Goal: Information Seeking & Learning: Learn about a topic

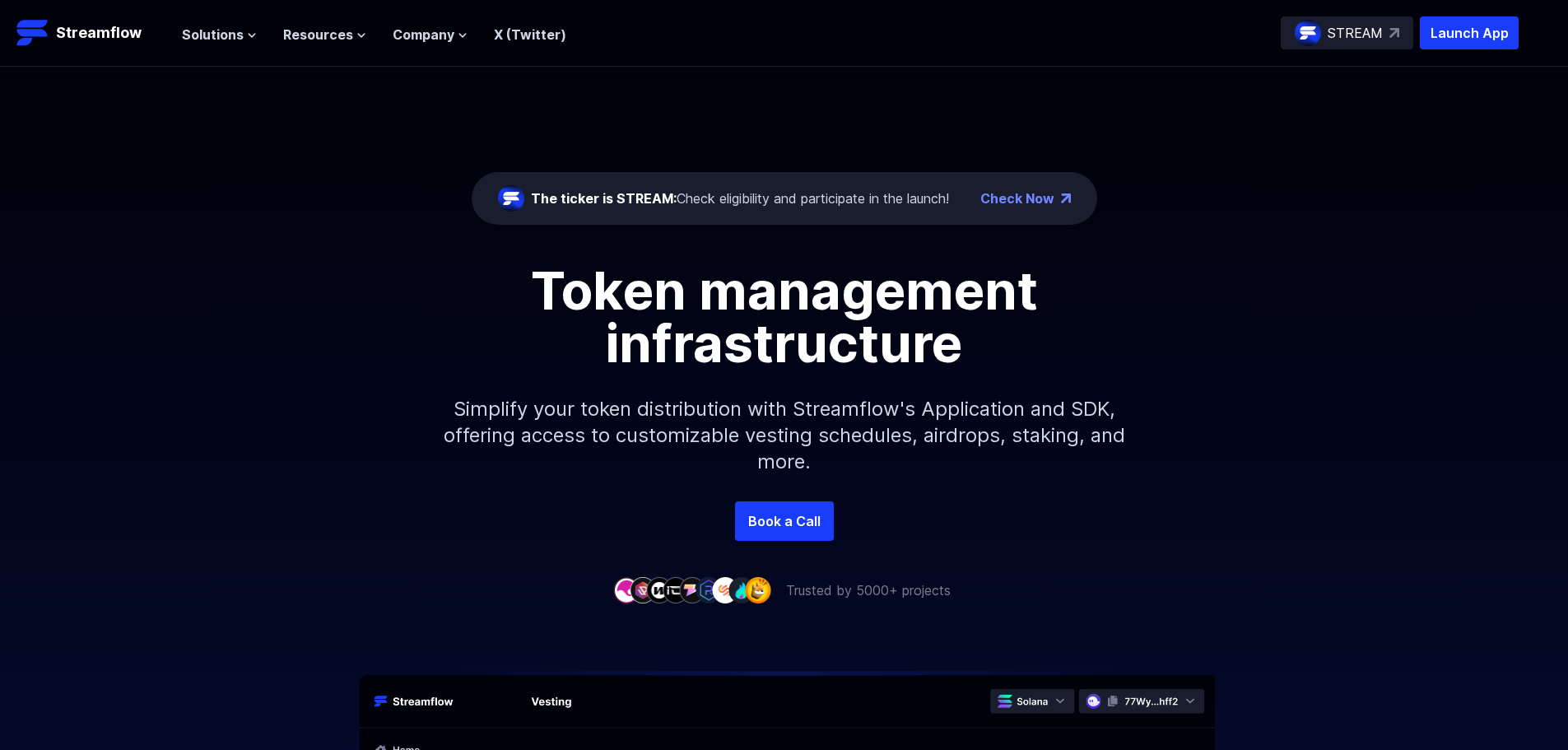
click at [702, 192] on div "The ticker is STREAM: Check eligibility and participate in the launch!" at bounding box center [740, 198] width 418 height 20
click at [304, 28] on span "Resources" at bounding box center [318, 35] width 70 height 20
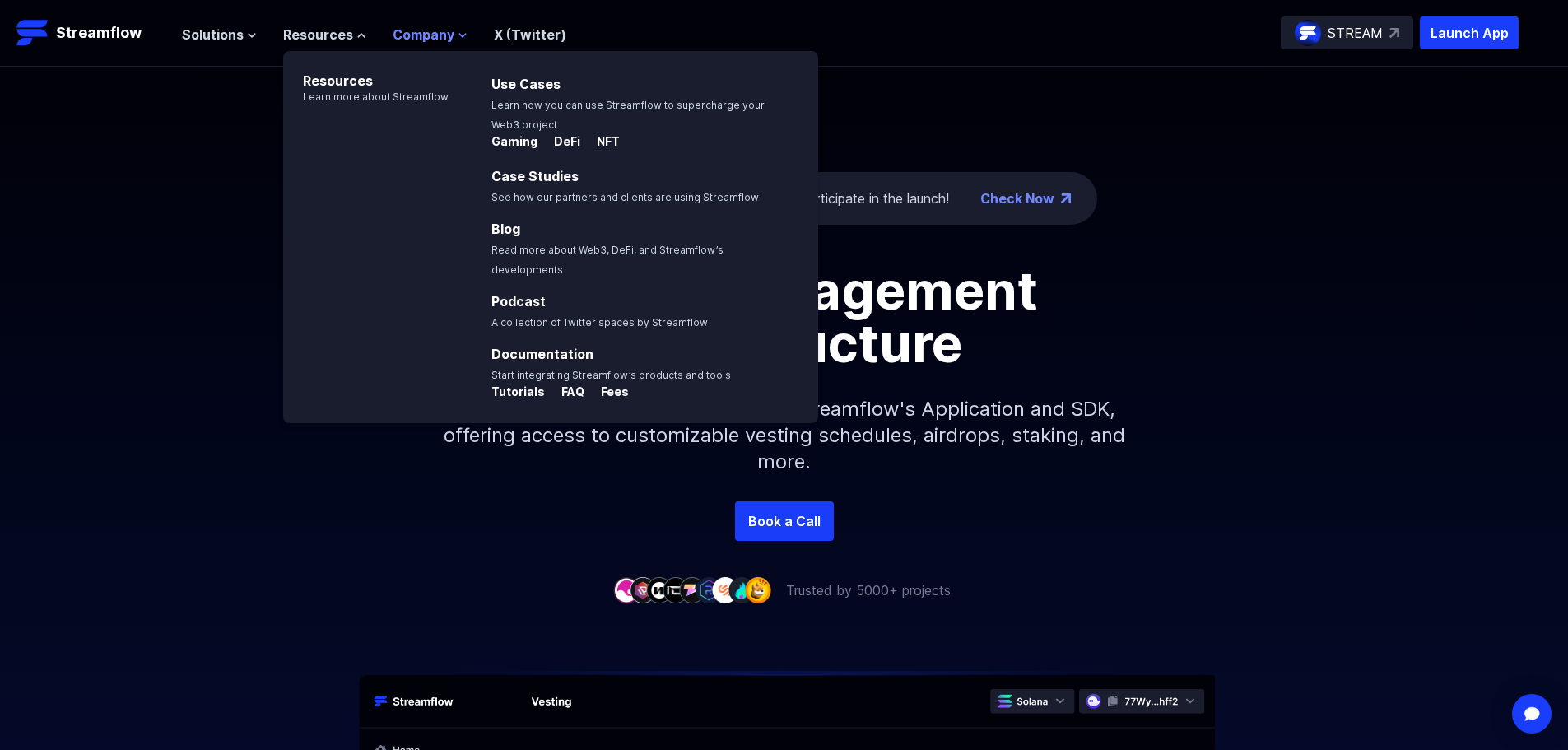
click at [436, 28] on span "Company" at bounding box center [424, 35] width 62 height 20
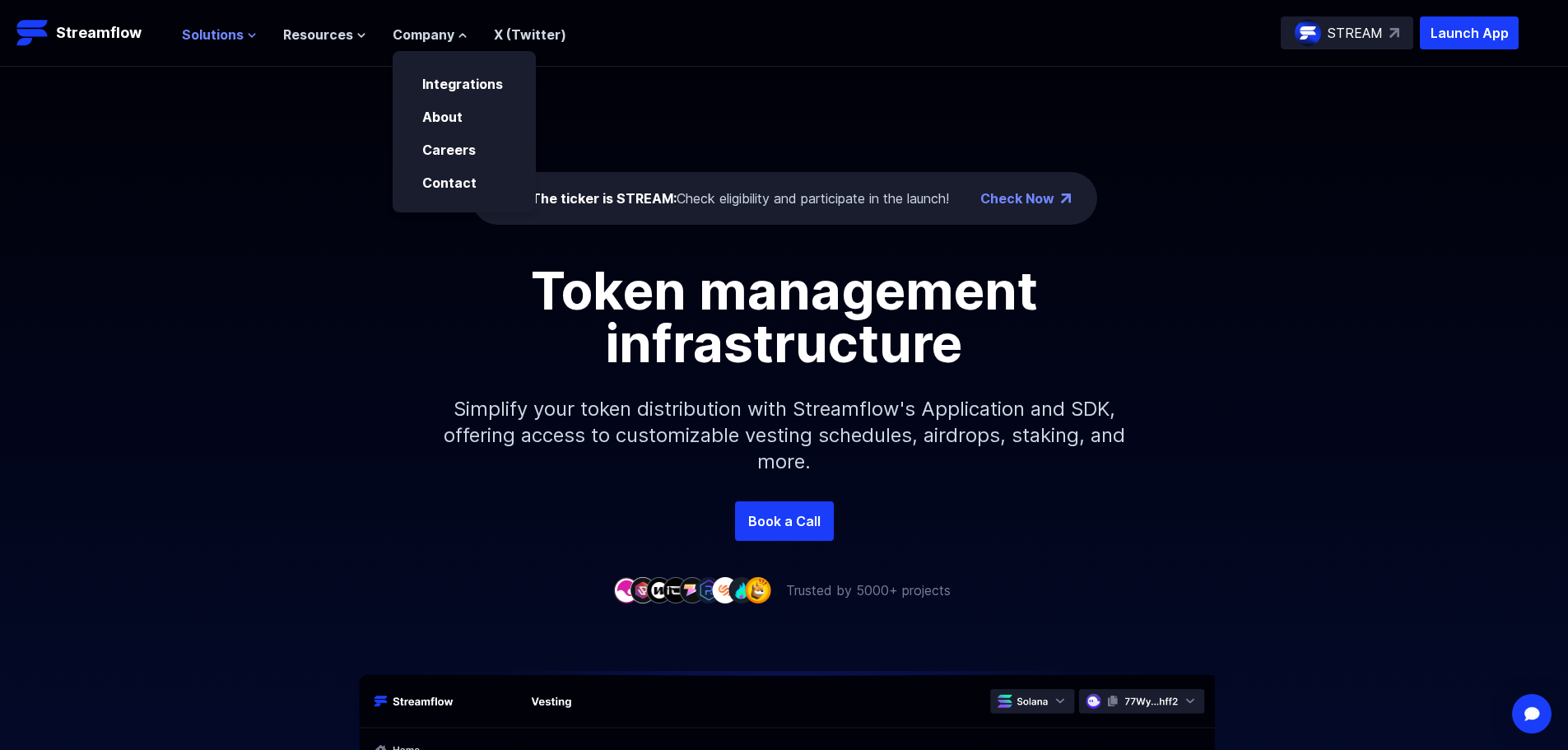
click at [222, 26] on span "Solutions" at bounding box center [213, 35] width 62 height 20
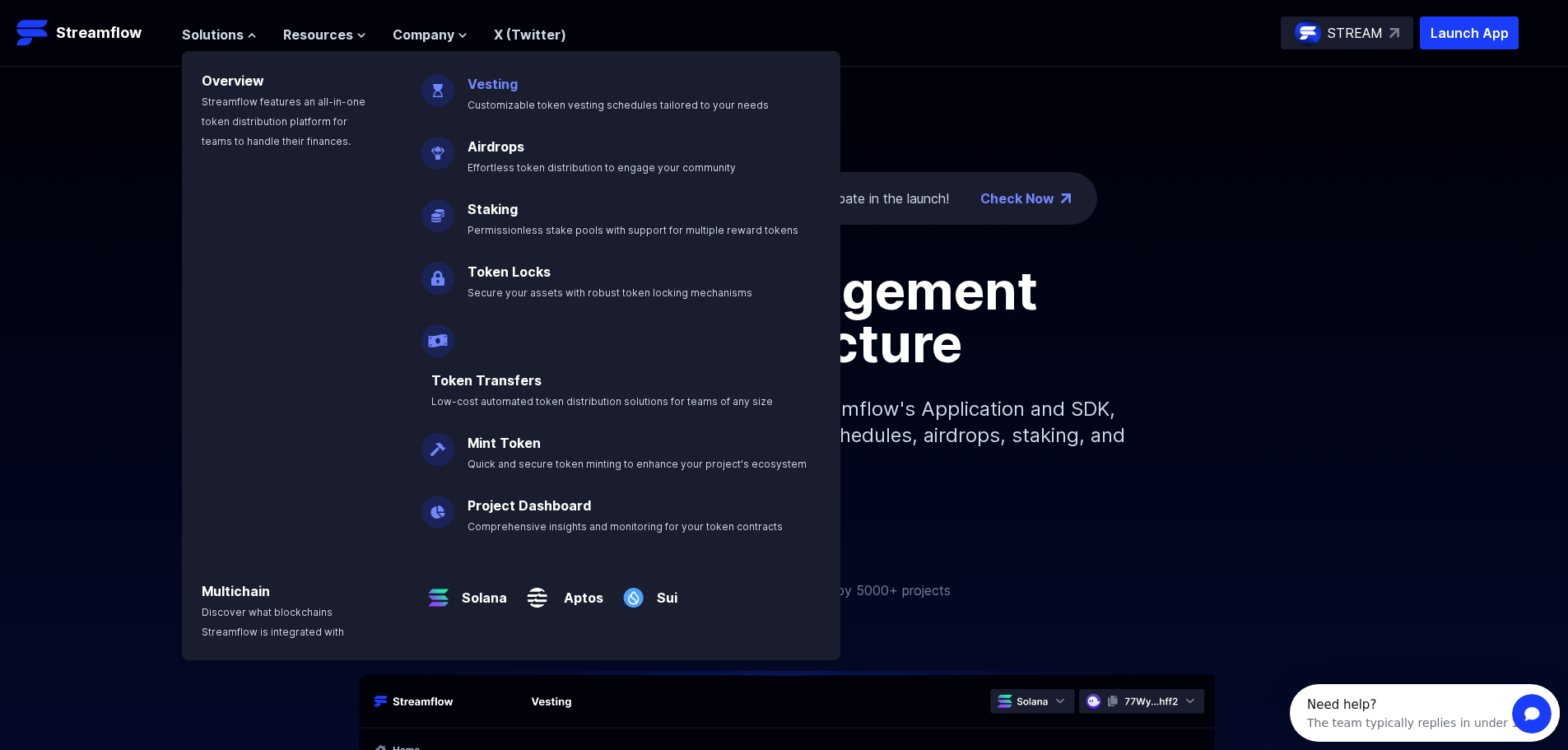
click at [494, 93] on p "Vesting Customizable token vesting schedules tailored to your needs" at bounding box center [630, 88] width 344 height 53
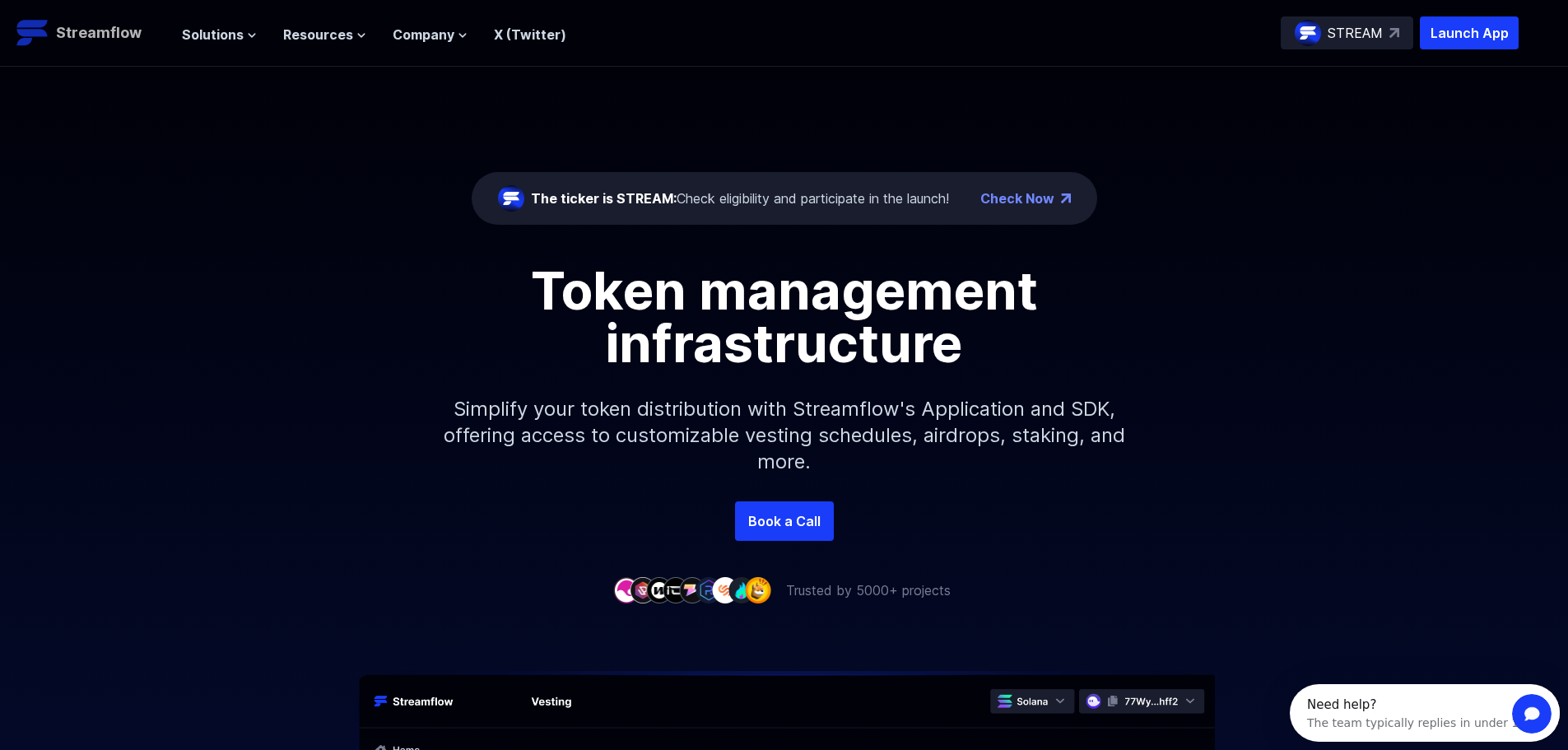
click at [103, 33] on p "Streamflow" at bounding box center [99, 32] width 86 height 23
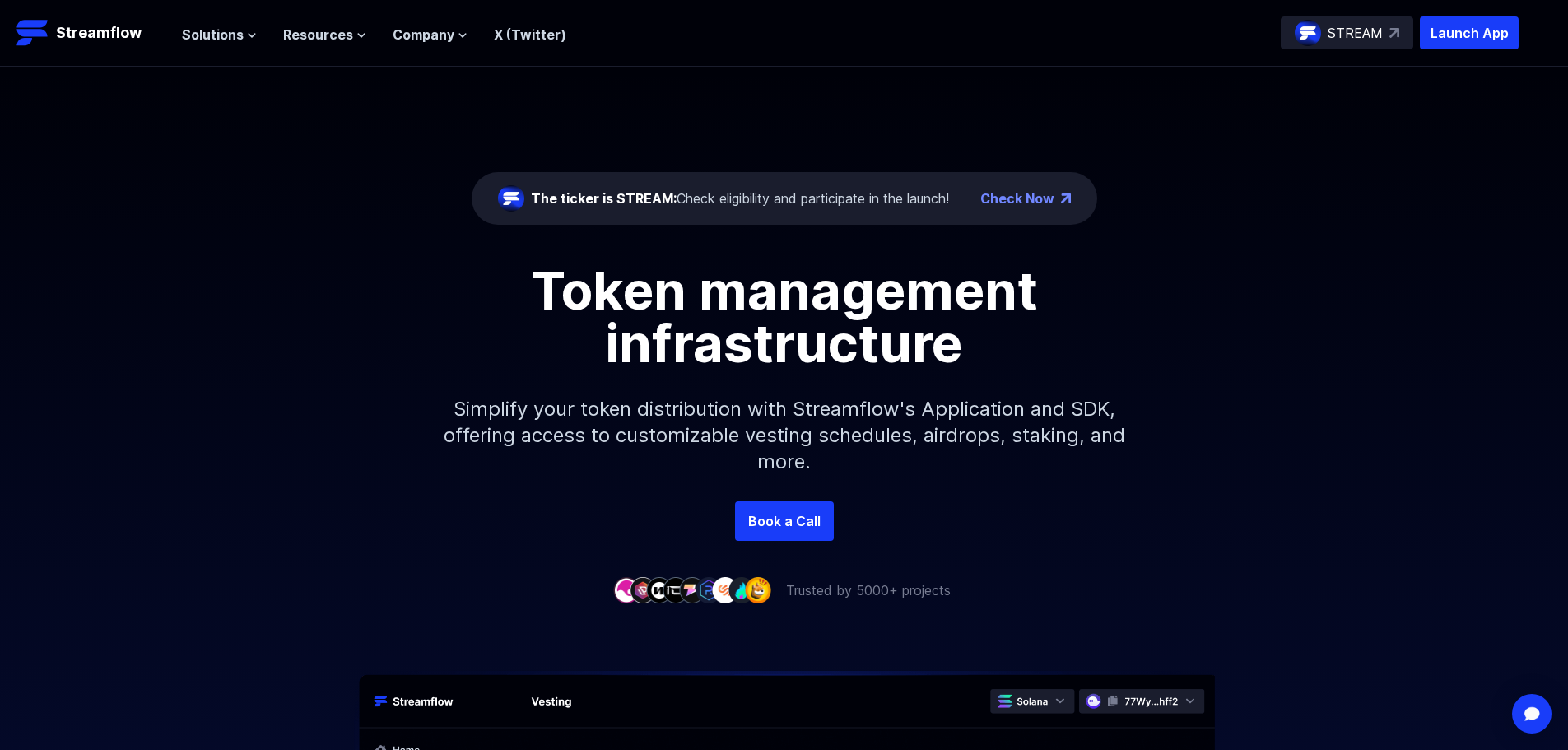
click at [1009, 220] on div "The ticker is STREAM: Check eligibility and participate in the launch! Check Now" at bounding box center [784, 198] width 626 height 53
click at [1033, 199] on link "Check Now" at bounding box center [1017, 198] width 74 height 20
click at [209, 34] on span "Solutions" at bounding box center [213, 35] width 62 height 20
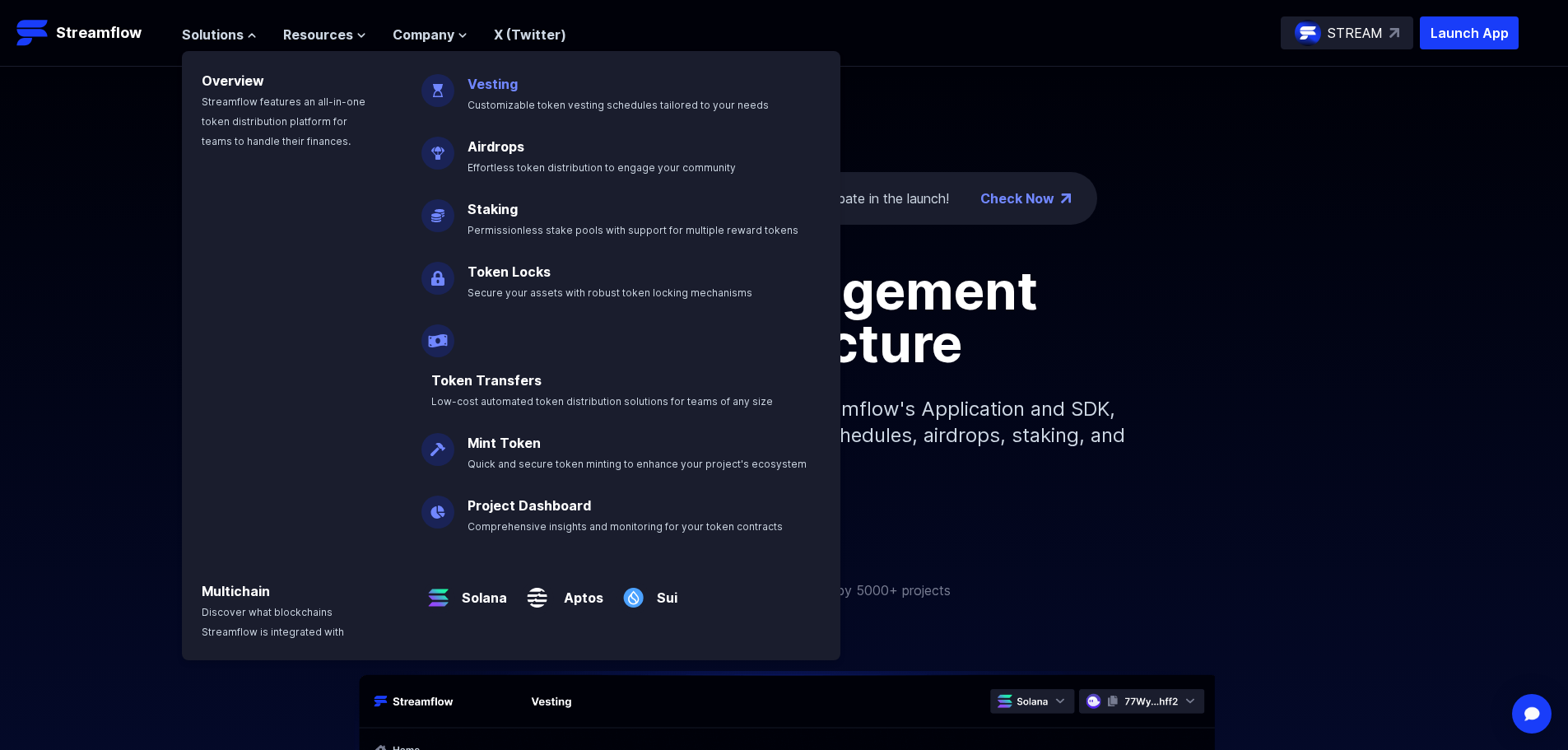
click at [488, 87] on link "Vesting" at bounding box center [493, 84] width 50 height 16
